Goal: Transaction & Acquisition: Obtain resource

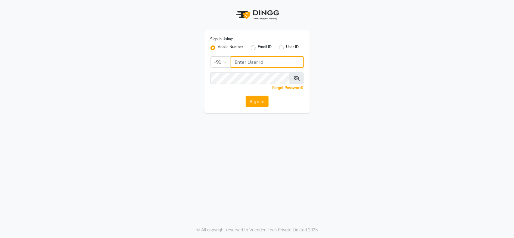
type input "9910321348"
click at [299, 79] on icon at bounding box center [296, 78] width 6 height 5
click at [250, 97] on button "Sign In" at bounding box center [256, 101] width 23 height 11
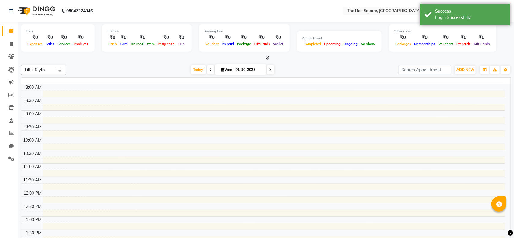
select select "en"
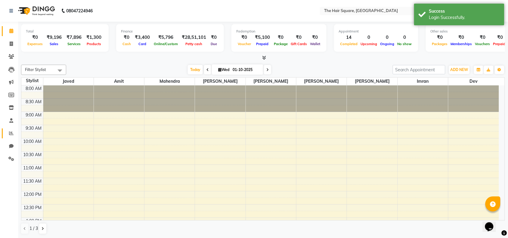
click at [6, 133] on span at bounding box center [11, 133] width 11 height 7
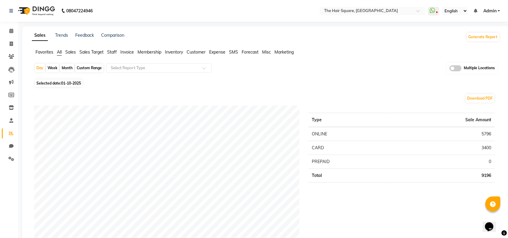
click at [128, 51] on span "Invoice" at bounding box center [127, 51] width 14 height 5
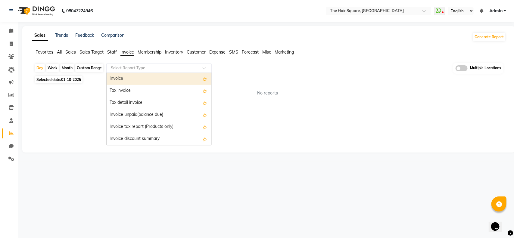
click at [146, 67] on input "text" at bounding box center [152, 68] width 87 height 6
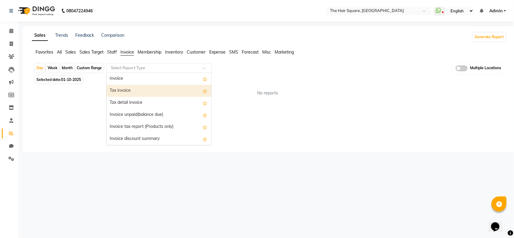
click at [132, 92] on div "Tax invoice" at bounding box center [158, 91] width 105 height 12
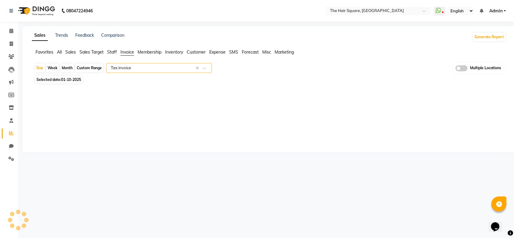
select select "full_report"
select select "csv"
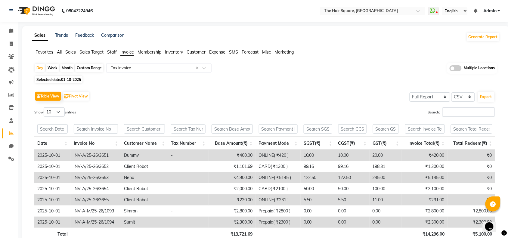
drag, startPoint x: 67, startPoint y: 68, endPoint x: 86, endPoint y: 82, distance: 23.6
click at [67, 68] on div "Month" at bounding box center [67, 68] width 14 height 8
select select "10"
select select "2025"
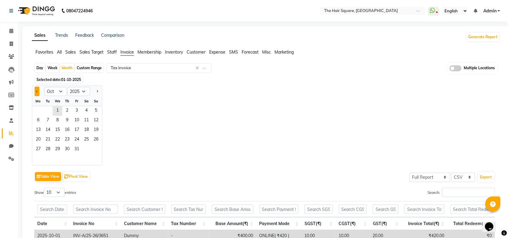
click at [36, 91] on button "Previous month" at bounding box center [37, 92] width 5 height 10
select select "9"
click at [40, 110] on span "1" at bounding box center [38, 111] width 10 height 10
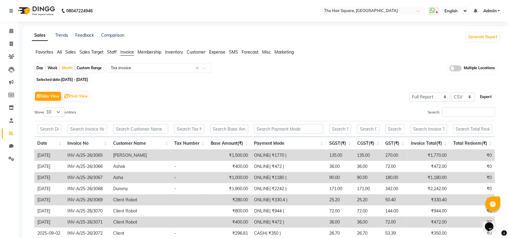
click at [488, 95] on button "Export" at bounding box center [486, 97] width 17 height 10
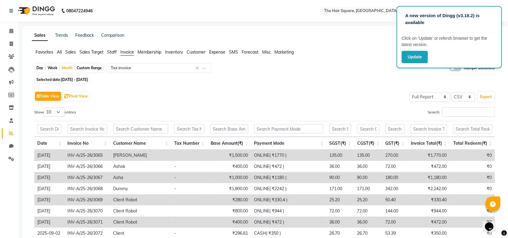
click at [358, 60] on div "Favorites All Sales Sales Target Staff Invoice Membership Inventory Customer Ex…" at bounding box center [265, 54] width 477 height 11
drag, startPoint x: 402, startPoint y: 57, endPoint x: 406, endPoint y: 58, distance: 4.0
click at [406, 58] on button "Update" at bounding box center [415, 57] width 26 height 12
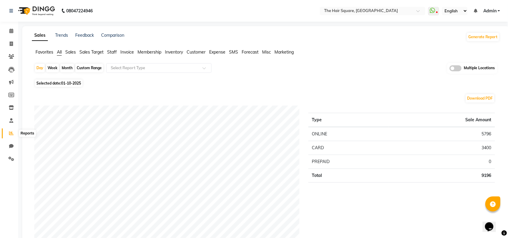
click at [10, 131] on icon at bounding box center [11, 133] width 5 height 5
click at [127, 51] on span "Invoice" at bounding box center [127, 51] width 14 height 5
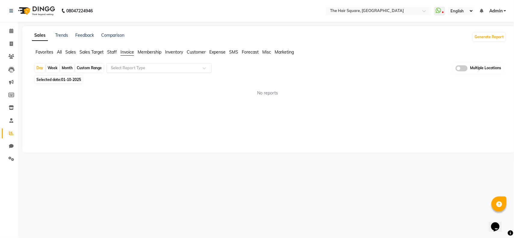
click at [156, 69] on input "text" at bounding box center [152, 68] width 87 height 6
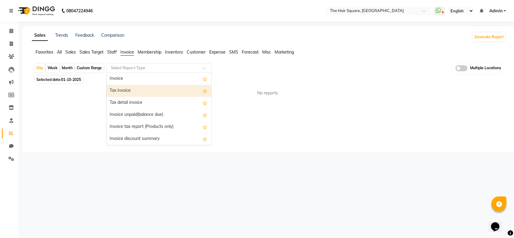
click at [135, 92] on div "Tax invoice" at bounding box center [158, 91] width 105 height 12
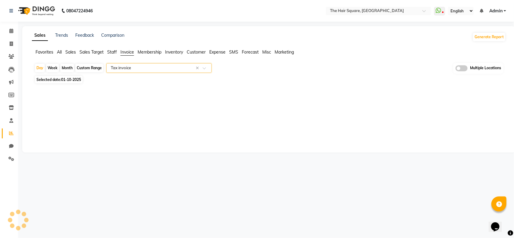
select select "full_report"
select select "csv"
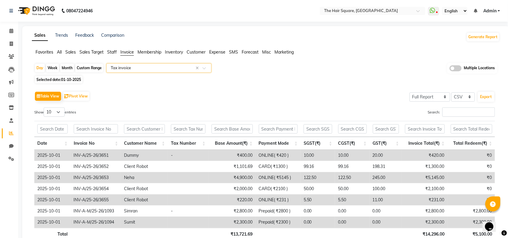
click at [67, 69] on div "Month" at bounding box center [67, 68] width 14 height 8
select select "10"
select select "2025"
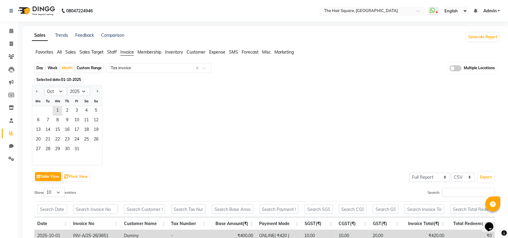
click at [358, 11] on input "text" at bounding box center [366, 11] width 87 height 6
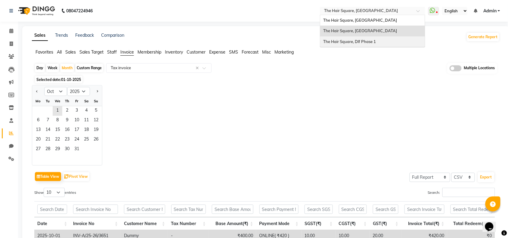
click at [370, 40] on span "The Hair Square, Dlf Phase 1" at bounding box center [349, 41] width 53 height 5
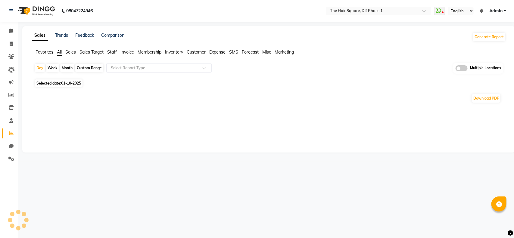
select select "en"
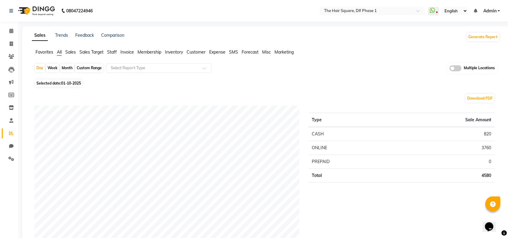
click at [124, 50] on span "Invoice" at bounding box center [127, 51] width 14 height 5
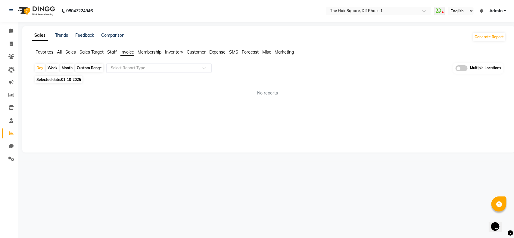
click at [130, 67] on input "text" at bounding box center [152, 68] width 87 height 6
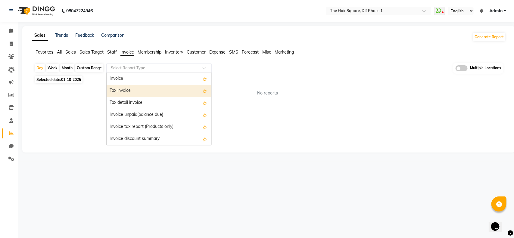
click at [126, 91] on div "Tax invoice" at bounding box center [158, 91] width 105 height 12
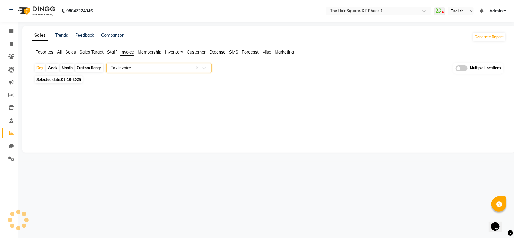
select select "full_report"
select select "csv"
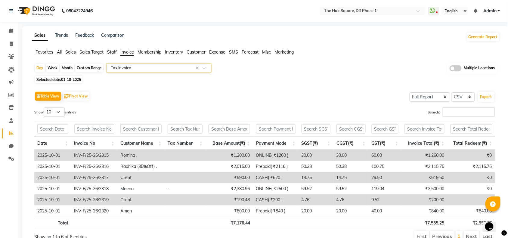
click at [71, 68] on div "Month" at bounding box center [67, 68] width 14 height 8
select select "10"
select select "2025"
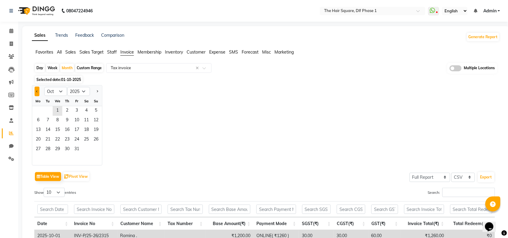
click at [37, 91] on span "Previous month" at bounding box center [37, 91] width 2 height 2
select select "9"
click at [35, 109] on span "1" at bounding box center [38, 111] width 10 height 10
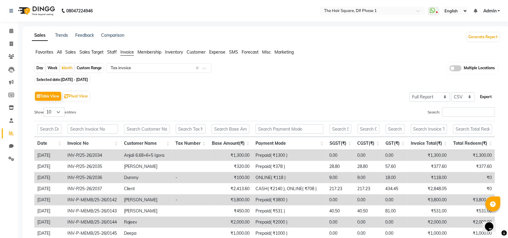
click at [482, 96] on button "Export" at bounding box center [486, 97] width 17 height 10
click at [11, 42] on icon at bounding box center [11, 44] width 3 height 5
select select "service"
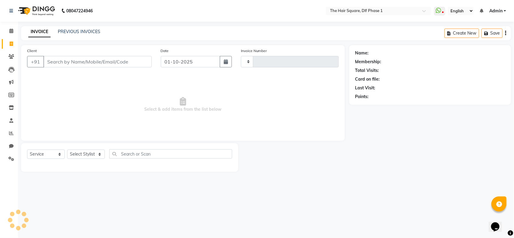
type input "2321"
select select "5766"
click at [72, 32] on link "PREVIOUS INVOICES" at bounding box center [79, 31] width 42 height 5
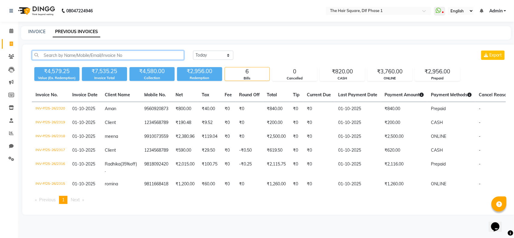
click at [91, 56] on input "text" at bounding box center [108, 55] width 152 height 9
paste input "INV-P/25-26/2043"
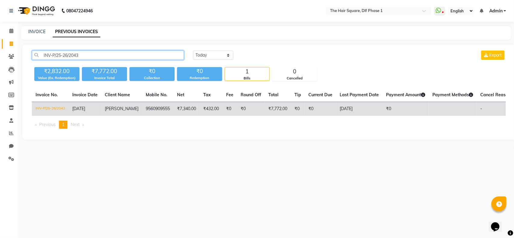
type input "INV-P/25-26/2043"
click at [57, 109] on td "INV-P/25-26/2043" at bounding box center [50, 109] width 37 height 14
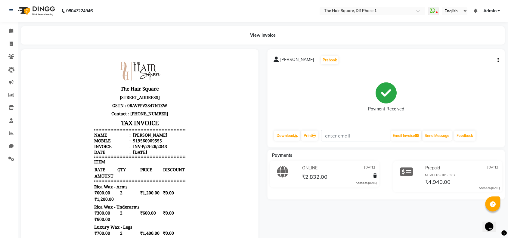
click at [355, 9] on input "text" at bounding box center [366, 11] width 87 height 6
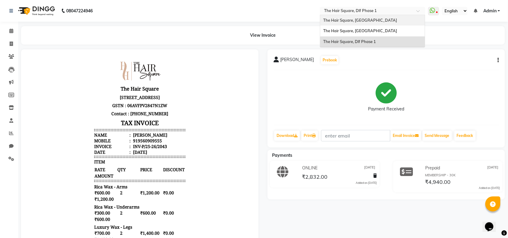
click at [365, 20] on span "The Hair Square, Indira Nagar" at bounding box center [360, 20] width 74 height 5
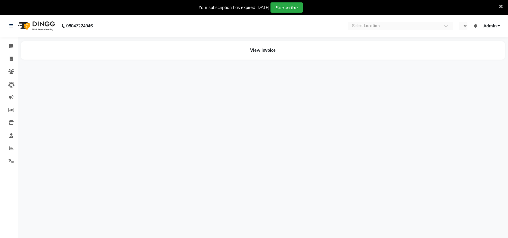
select select "en"
click at [334, 110] on div "08047224946 Select Location × The Hair Square, Indira Nagar English ENGLISH Esp…" at bounding box center [254, 134] width 508 height 238
click at [8, 148] on span at bounding box center [11, 148] width 11 height 7
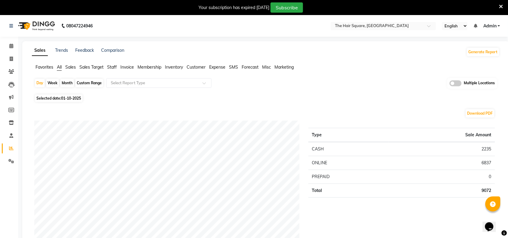
click at [124, 68] on span "Invoice" at bounding box center [127, 66] width 14 height 5
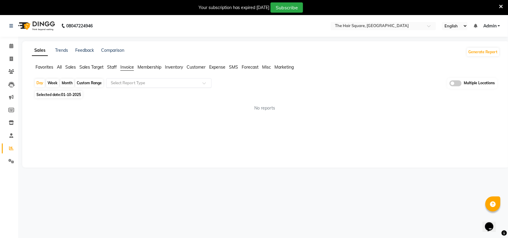
click at [133, 83] on input "text" at bounding box center [152, 83] width 87 height 6
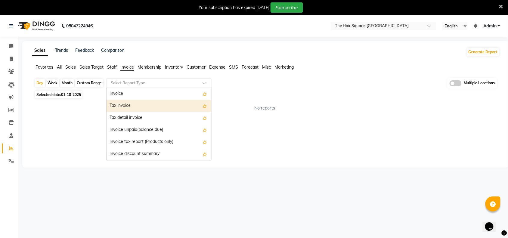
click at [136, 105] on div "Tax invoice" at bounding box center [158, 106] width 105 height 12
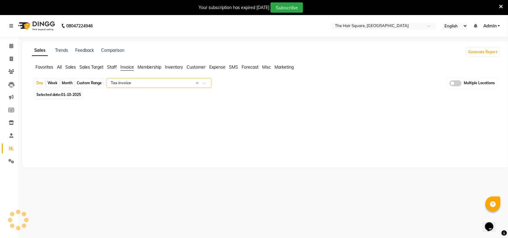
select select "full_report"
select select "csv"
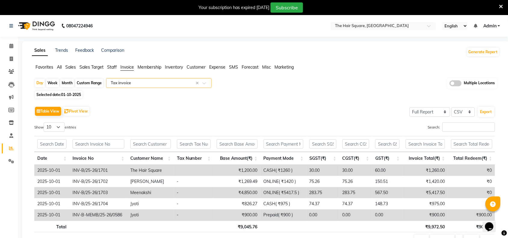
drag, startPoint x: 71, startPoint y: 83, endPoint x: 74, endPoint y: 94, distance: 11.8
click at [70, 83] on div "Month" at bounding box center [67, 83] width 14 height 8
select select "10"
select select "2025"
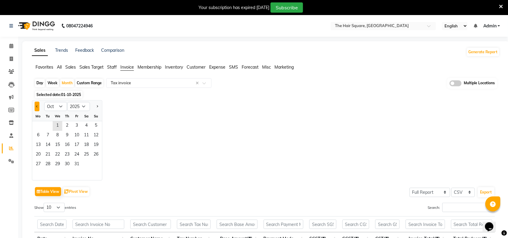
click at [35, 105] on button "Previous month" at bounding box center [37, 107] width 5 height 10
select select "9"
click at [35, 124] on span "1" at bounding box center [38, 126] width 10 height 10
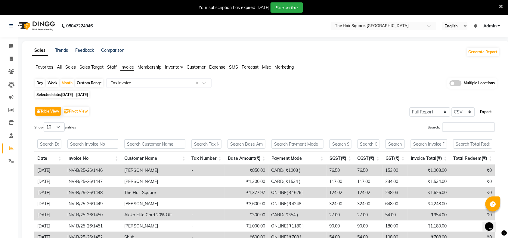
click at [486, 111] on button "Export" at bounding box center [486, 112] width 17 height 10
